Goal: Find specific page/section: Find specific page/section

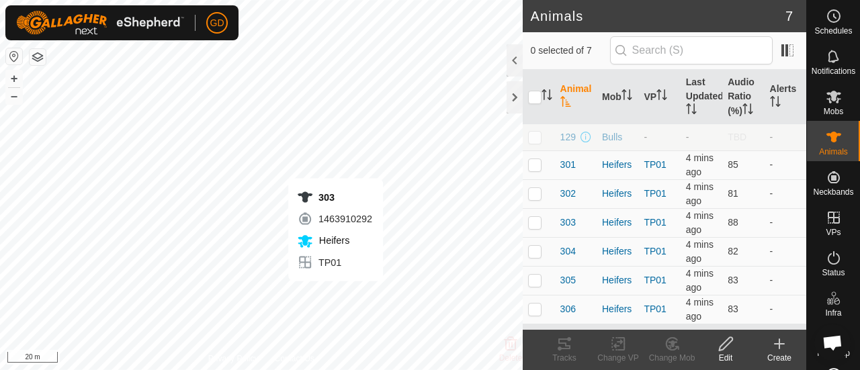
scroll to position [2025, 0]
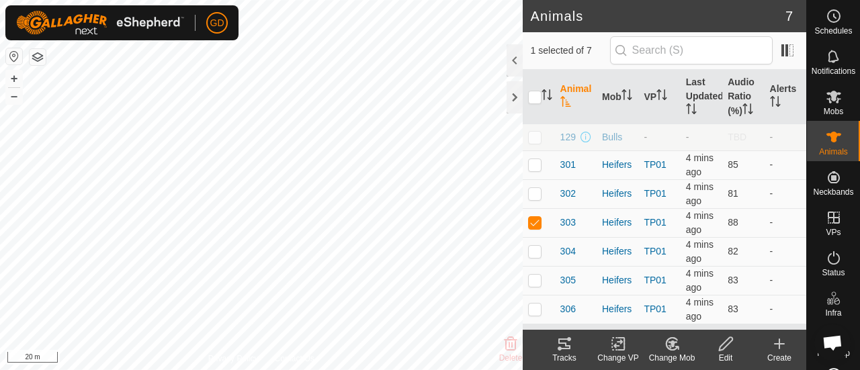
click at [562, 352] on icon at bounding box center [565, 344] width 16 height 16
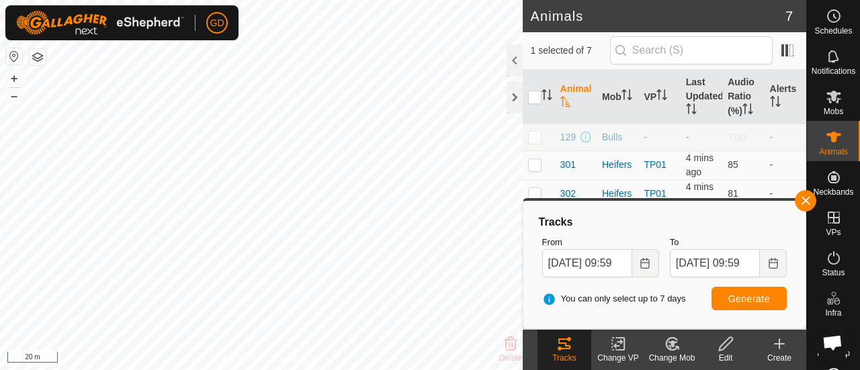
click at [562, 352] on icon at bounding box center [565, 344] width 16 height 16
click at [805, 205] on button "button" at bounding box center [806, 201] width 22 height 22
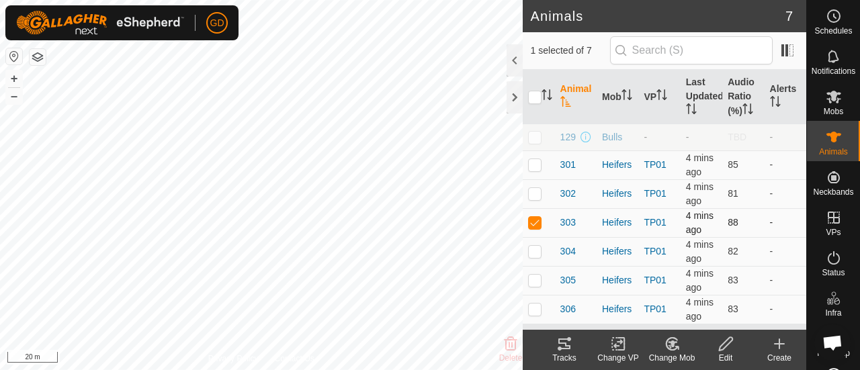
click at [533, 222] on p-checkbox at bounding box center [534, 222] width 13 height 11
checkbox input "false"
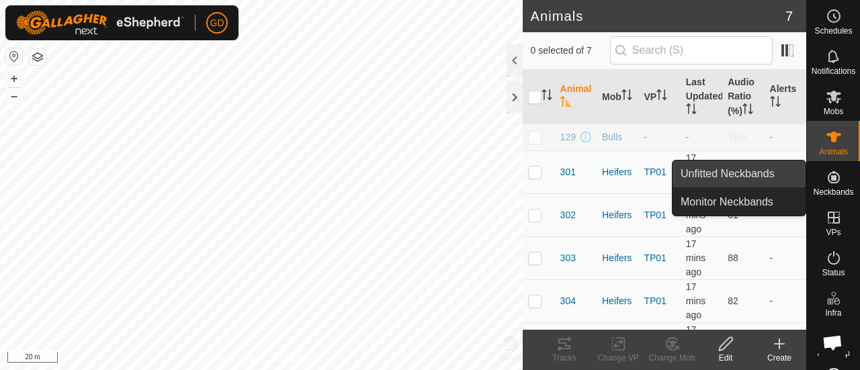
click at [732, 169] on link "Unfitted Neckbands" at bounding box center [739, 174] width 133 height 27
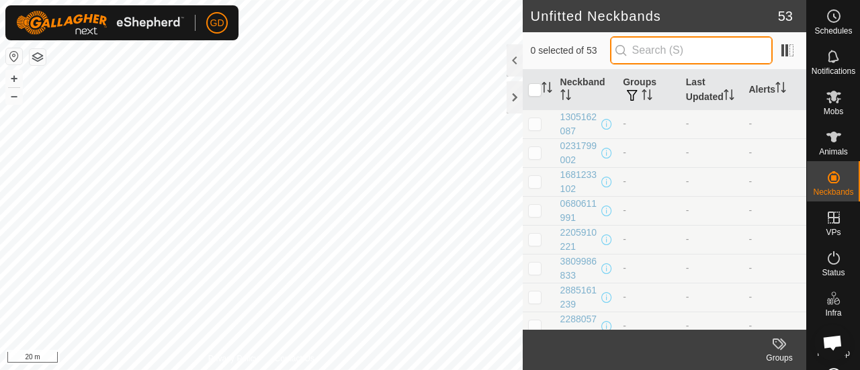
click at [697, 46] on input "text" at bounding box center [691, 50] width 163 height 28
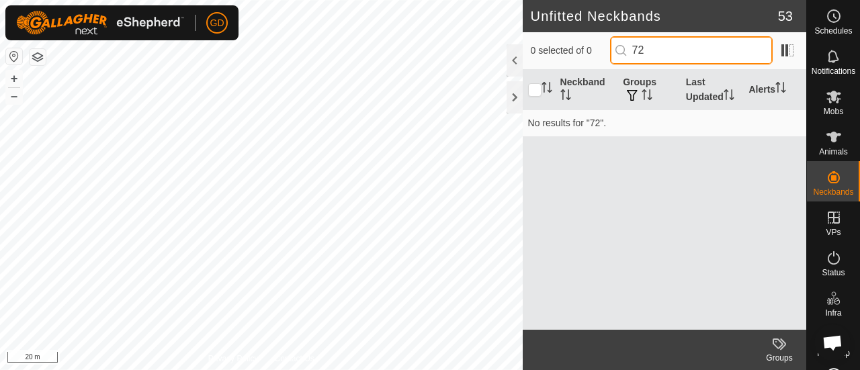
type input "7"
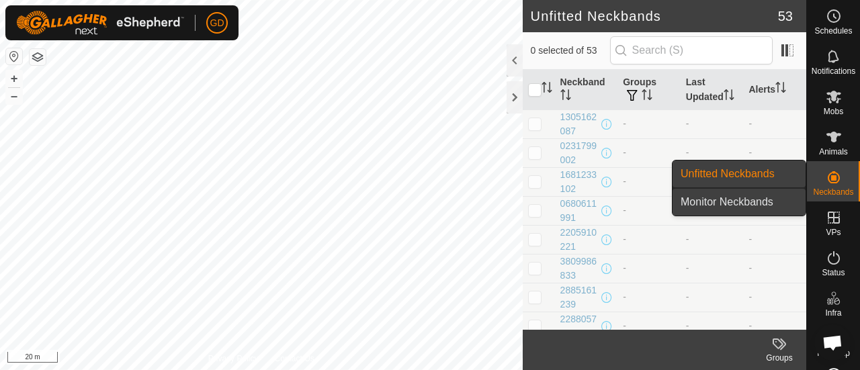
click at [743, 197] on link "Monitor Neckbands" at bounding box center [739, 202] width 133 height 27
